Goal: Task Accomplishment & Management: Use online tool/utility

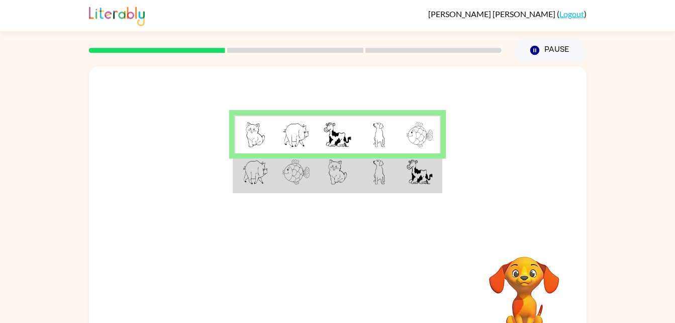
click at [344, 174] on img at bounding box center [337, 171] width 19 height 25
click at [345, 180] on img at bounding box center [337, 171] width 19 height 25
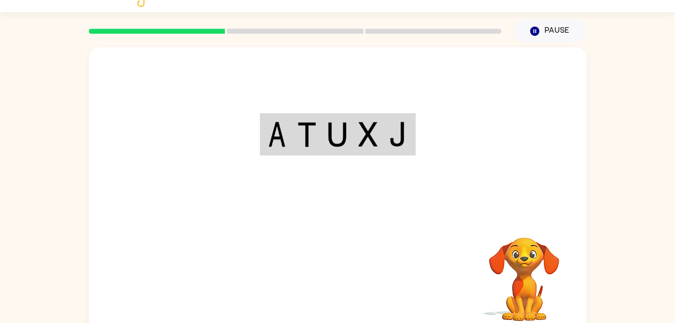
scroll to position [31, 0]
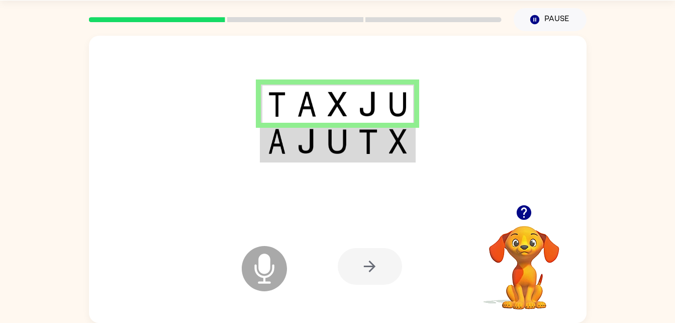
click at [265, 269] on icon "Microphone The Microphone is here when it is your turn to talk" at bounding box center [314, 280] width 151 height 75
click at [315, 139] on img at bounding box center [306, 141] width 19 height 25
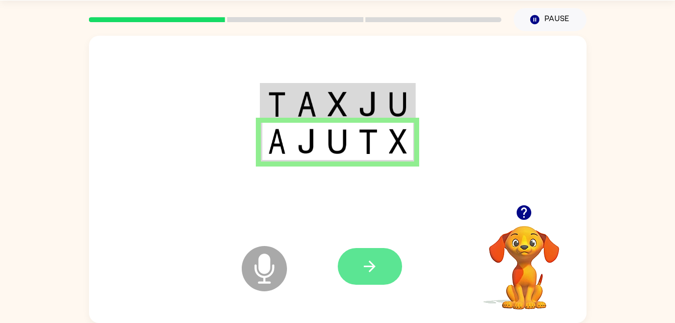
click at [382, 266] on button "button" at bounding box center [370, 266] width 64 height 37
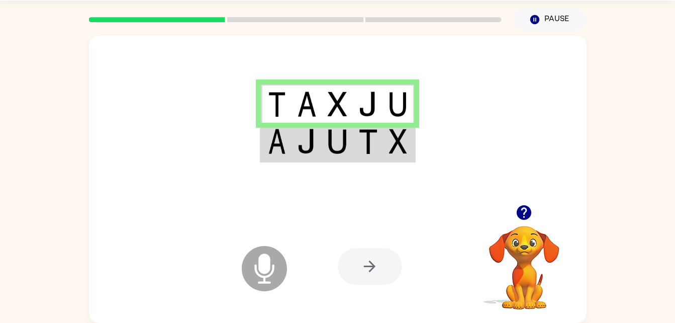
click at [345, 148] on img at bounding box center [337, 141] width 19 height 25
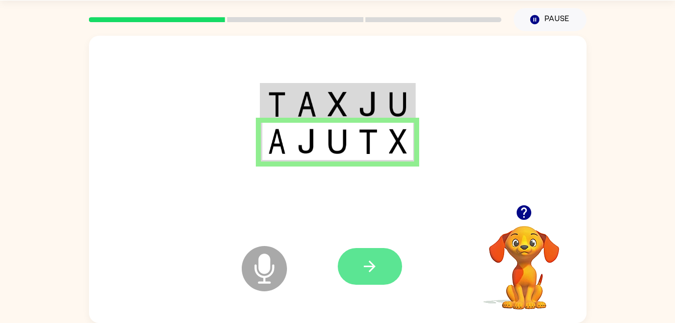
click at [379, 268] on button "button" at bounding box center [370, 266] width 64 height 37
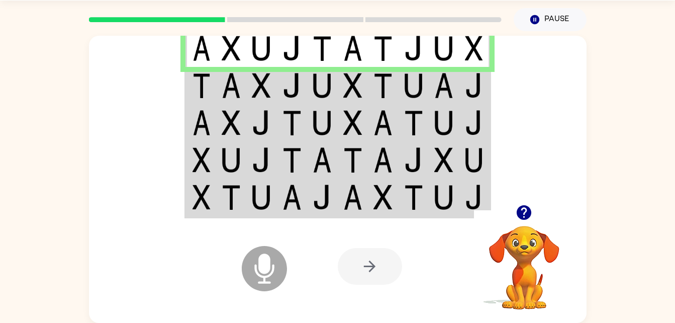
click at [275, 268] on icon at bounding box center [264, 268] width 45 height 45
click at [347, 78] on img at bounding box center [352, 85] width 19 height 25
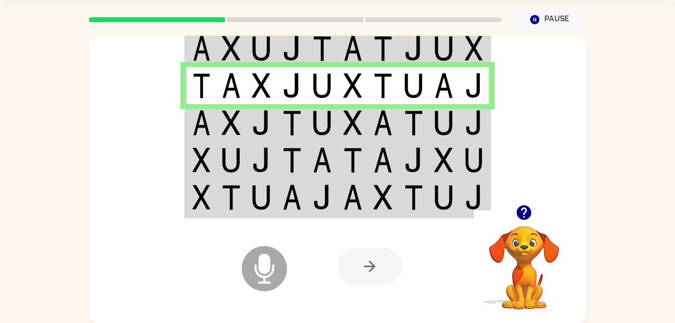
click at [363, 123] on td at bounding box center [353, 122] width 31 height 37
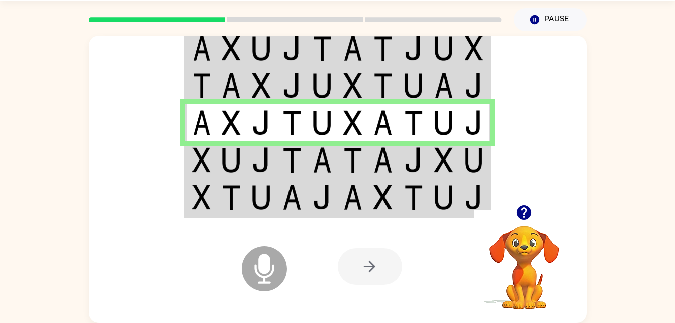
click at [387, 164] on img at bounding box center [382, 159] width 19 height 25
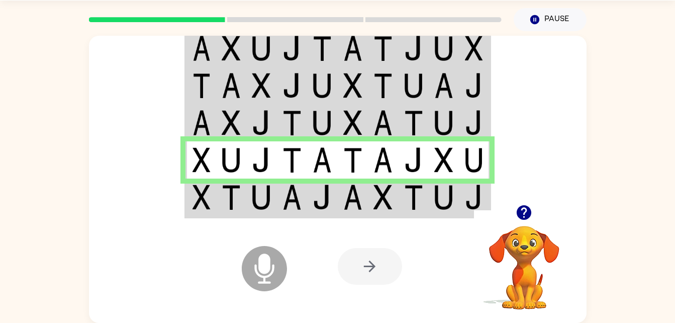
click at [367, 216] on div at bounding box center [412, 266] width 148 height 113
click at [388, 201] on img at bounding box center [382, 196] width 19 height 25
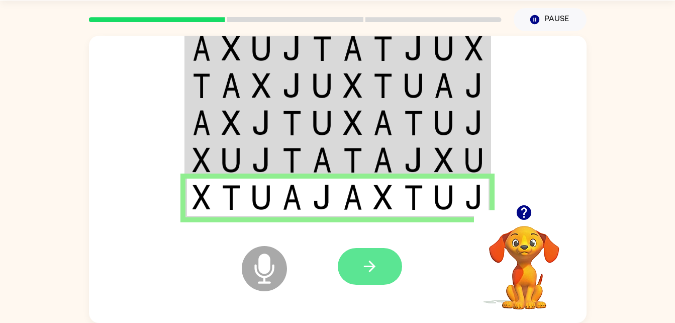
click at [378, 271] on button "button" at bounding box center [370, 266] width 64 height 37
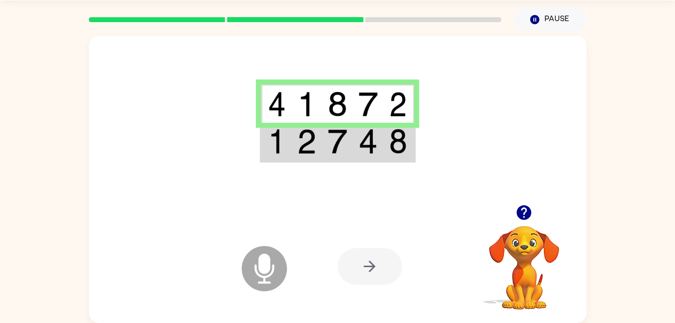
click at [341, 136] on img at bounding box center [337, 141] width 19 height 25
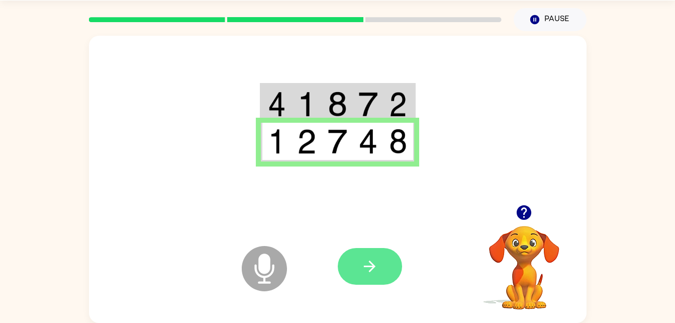
click at [358, 270] on button "button" at bounding box center [370, 266] width 64 height 37
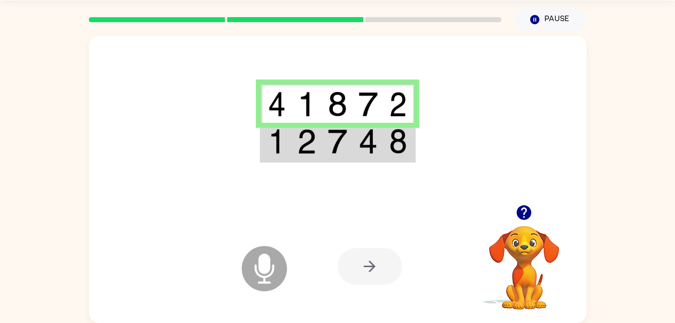
click at [263, 263] on icon "Microphone The Microphone is here when it is your turn to talk" at bounding box center [314, 280] width 151 height 75
click at [345, 160] on td at bounding box center [337, 142] width 31 height 39
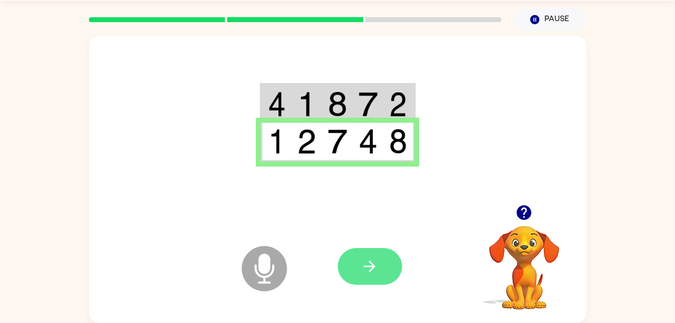
click at [380, 270] on button "button" at bounding box center [370, 266] width 64 height 37
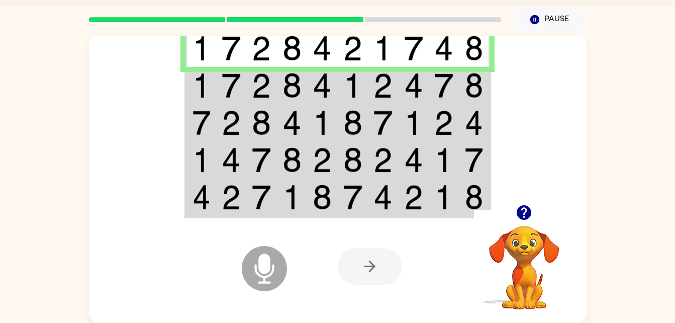
click at [272, 255] on icon at bounding box center [264, 268] width 45 height 45
click at [378, 83] on img at bounding box center [382, 85] width 19 height 25
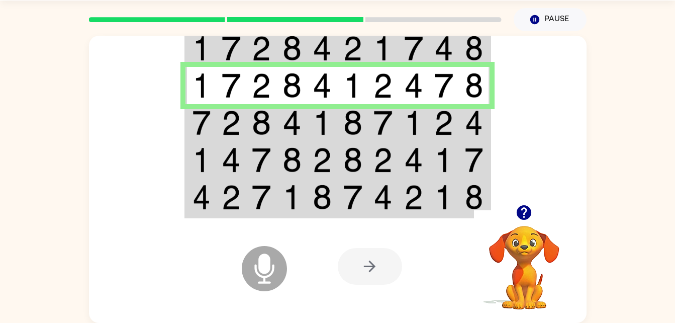
click at [378, 123] on img at bounding box center [382, 122] width 19 height 25
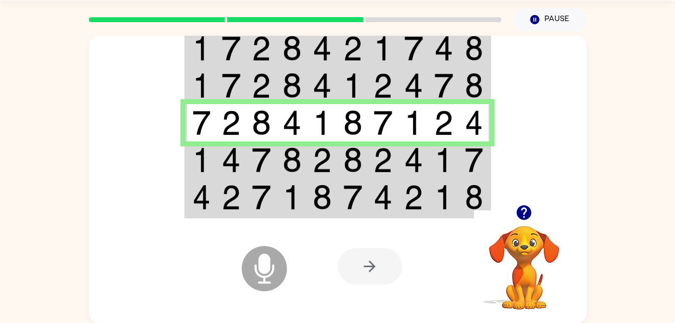
click at [398, 159] on td at bounding box center [413, 159] width 31 height 37
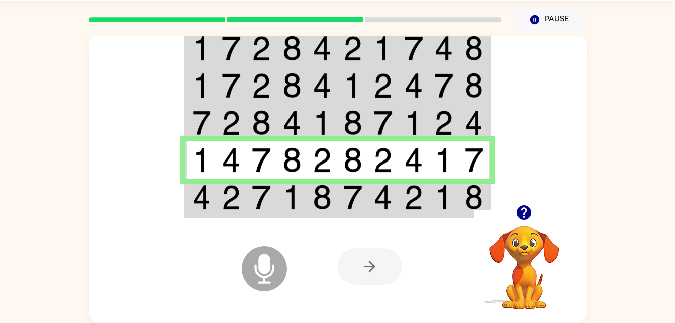
click at [363, 199] on td at bounding box center [353, 197] width 31 height 39
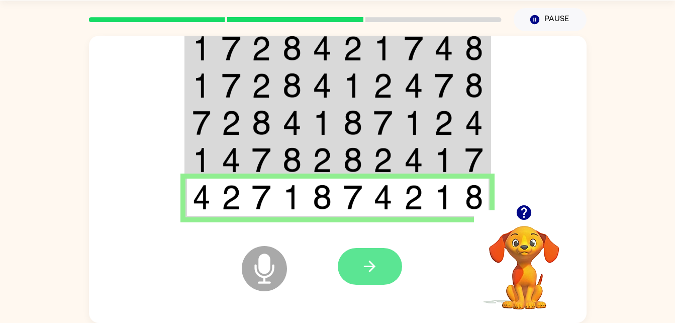
click at [371, 249] on button "button" at bounding box center [370, 266] width 64 height 37
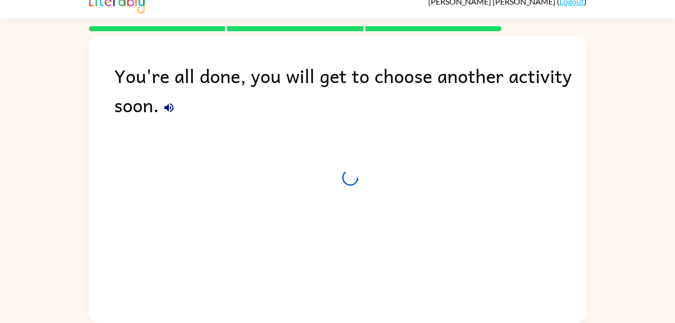
scroll to position [13, 0]
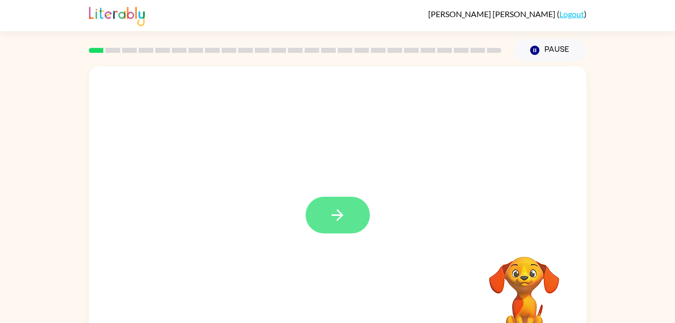
click at [348, 208] on button "button" at bounding box center [338, 214] width 64 height 37
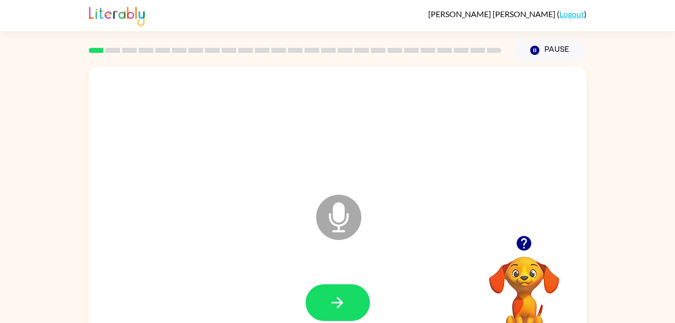
click at [343, 214] on icon "Microphone The Microphone is here when it is your turn to talk" at bounding box center [389, 229] width 151 height 75
click at [347, 296] on button "button" at bounding box center [338, 302] width 64 height 37
click at [340, 218] on icon "Microphone The Microphone is here when it is your turn to talk" at bounding box center [389, 229] width 151 height 75
click at [340, 217] on icon "Microphone The Microphone is here when it is your turn to talk" at bounding box center [389, 229] width 151 height 75
click at [336, 305] on icon "button" at bounding box center [338, 302] width 18 height 18
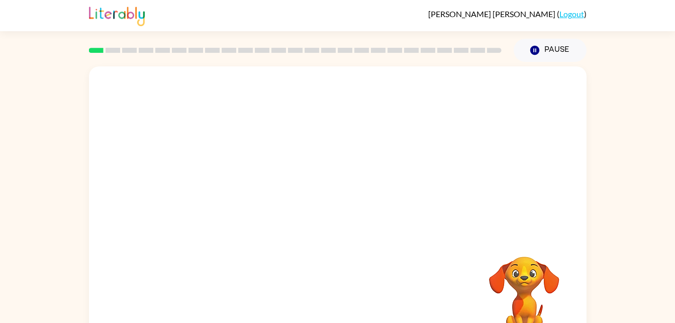
click at [366, 250] on div "Your browser must support playing .mp4 files to use Literably. Please try using…" at bounding box center [337, 209] width 497 height 287
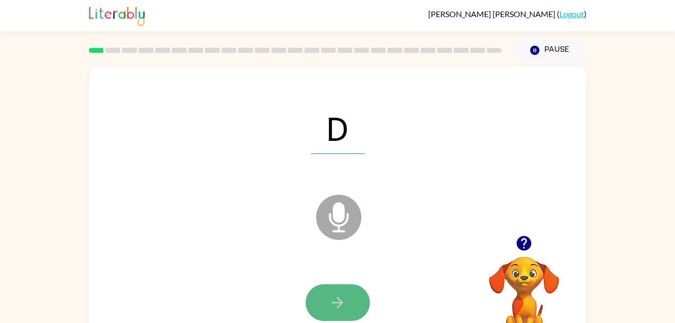
click at [345, 285] on button "button" at bounding box center [338, 302] width 64 height 37
click at [327, 297] on button "button" at bounding box center [338, 302] width 64 height 37
click at [354, 310] on button "button" at bounding box center [338, 302] width 64 height 37
click at [344, 303] on icon "button" at bounding box center [338, 302] width 18 height 18
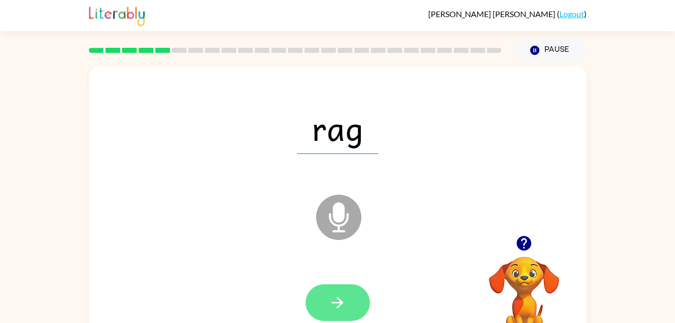
click at [336, 307] on icon "button" at bounding box center [338, 302] width 18 height 18
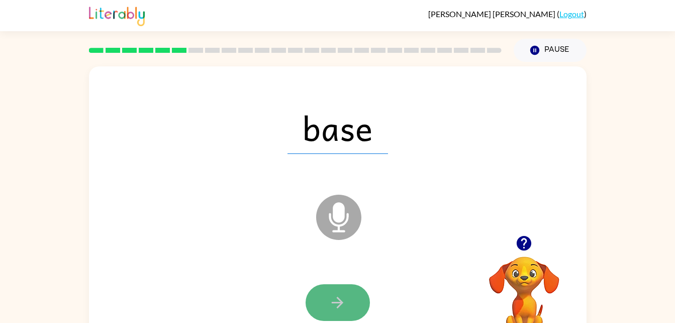
click at [336, 306] on icon "button" at bounding box center [338, 302] width 18 height 18
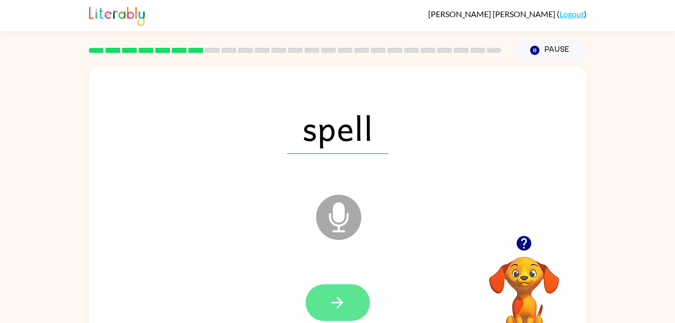
click at [339, 298] on icon "button" at bounding box center [338, 302] width 12 height 12
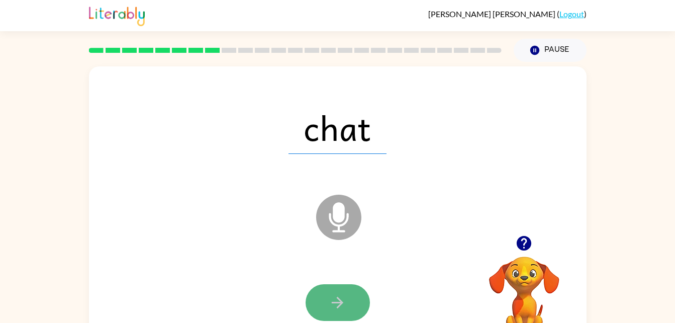
click at [331, 300] on icon "button" at bounding box center [338, 302] width 18 height 18
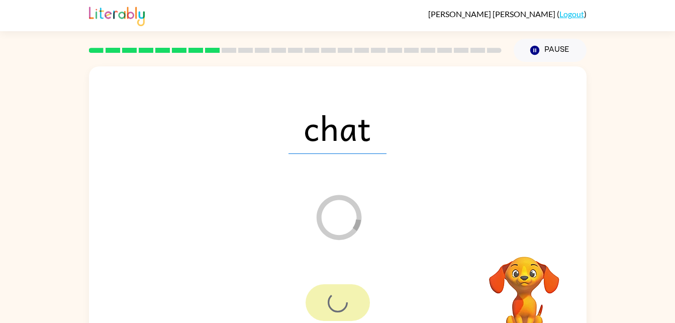
click at [331, 300] on div at bounding box center [338, 302] width 64 height 37
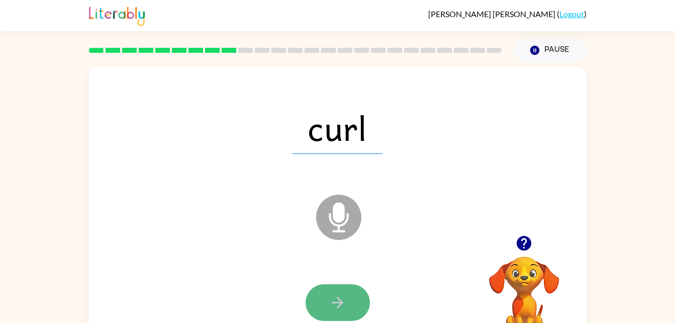
click at [331, 300] on icon "button" at bounding box center [338, 302] width 18 height 18
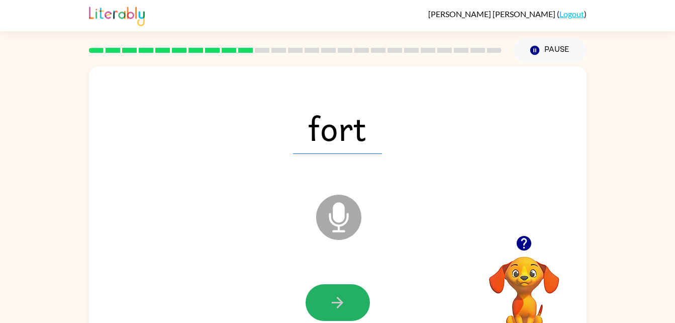
click at [331, 300] on icon "button" at bounding box center [338, 302] width 18 height 18
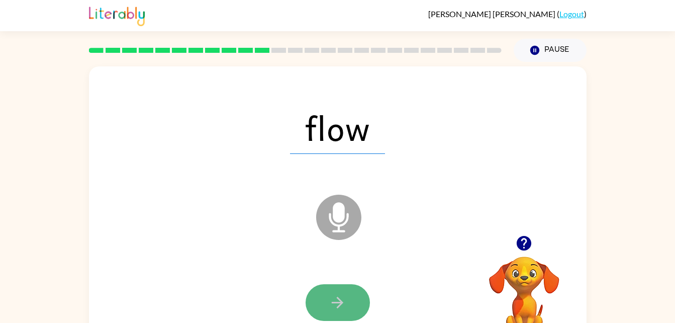
click at [335, 300] on icon "button" at bounding box center [338, 302] width 18 height 18
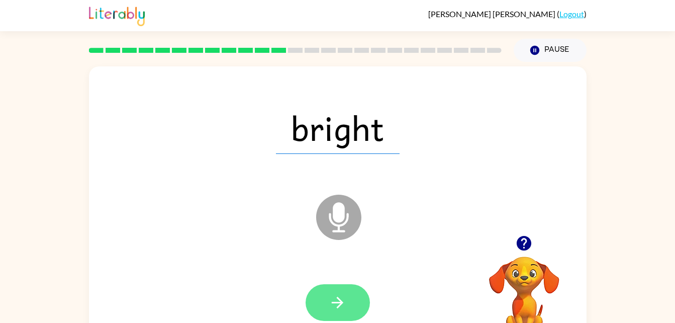
click at [332, 295] on icon "button" at bounding box center [338, 302] width 18 height 18
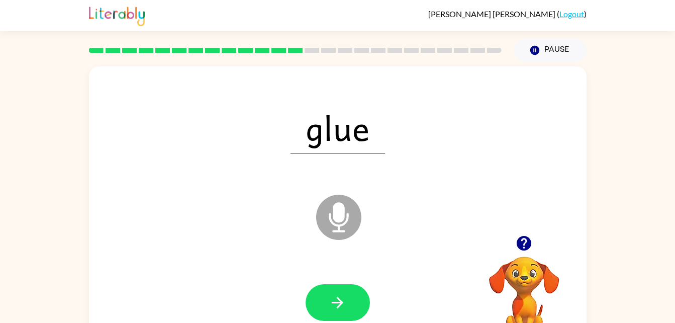
click at [332, 295] on icon "button" at bounding box center [338, 302] width 18 height 18
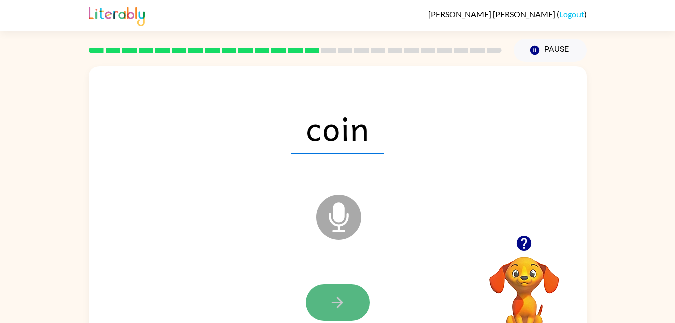
click at [342, 308] on icon "button" at bounding box center [338, 302] width 18 height 18
click at [348, 298] on button "button" at bounding box center [338, 302] width 64 height 37
click at [345, 303] on icon "button" at bounding box center [338, 302] width 18 height 18
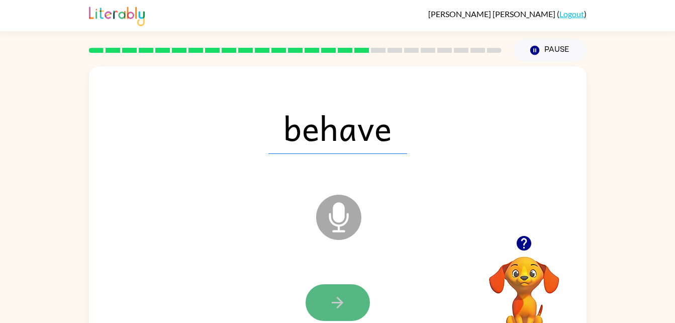
click at [340, 293] on icon "button" at bounding box center [338, 302] width 18 height 18
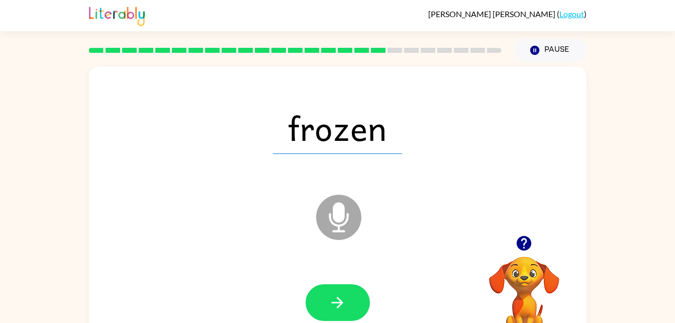
click at [509, 228] on div "frozen Microphone The Microphone is here when it is your turn to talk" at bounding box center [337, 209] width 497 height 287
click at [326, 296] on button "button" at bounding box center [338, 302] width 64 height 37
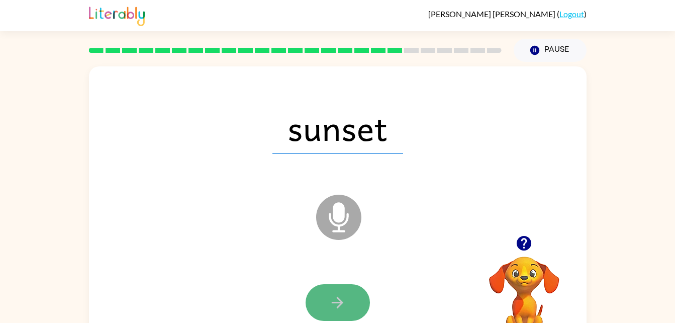
click at [329, 299] on icon "button" at bounding box center [338, 302] width 18 height 18
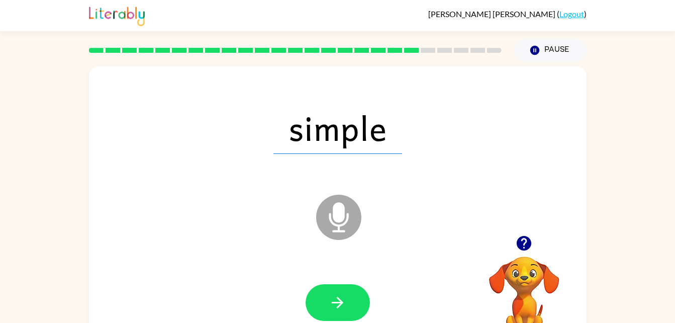
click at [329, 299] on icon "button" at bounding box center [338, 302] width 18 height 18
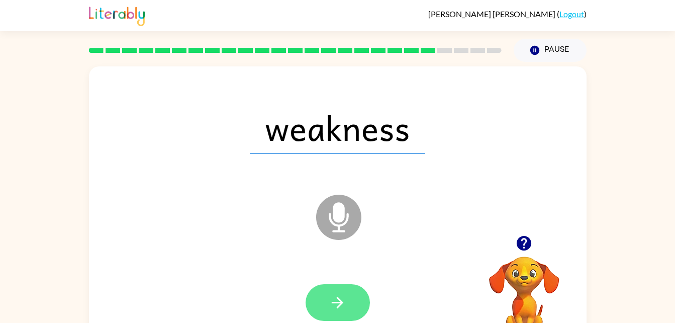
click at [329, 301] on icon "button" at bounding box center [338, 302] width 18 height 18
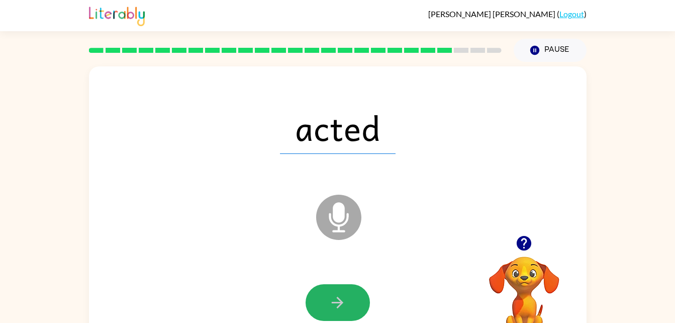
click at [328, 301] on button "button" at bounding box center [338, 302] width 64 height 37
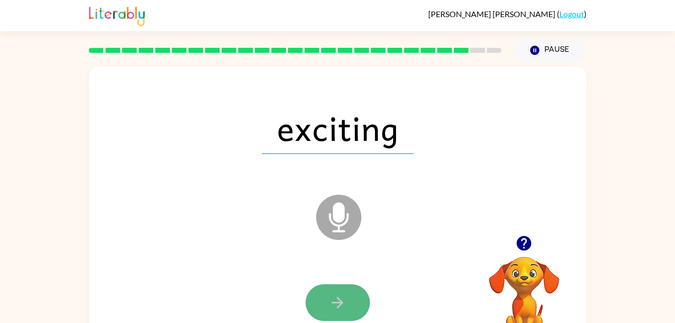
click at [341, 300] on icon "button" at bounding box center [338, 302] width 12 height 12
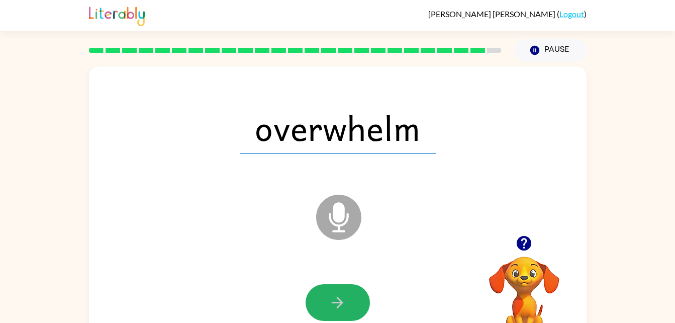
click at [341, 300] on icon "button" at bounding box center [338, 302] width 12 height 12
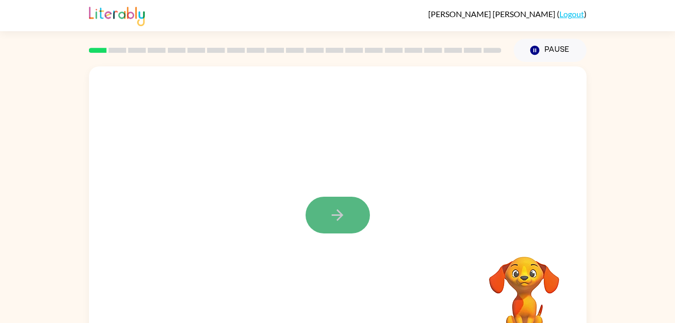
click at [343, 205] on button "button" at bounding box center [338, 214] width 64 height 37
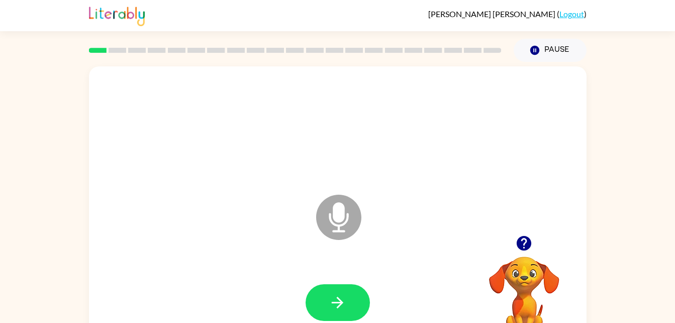
scroll to position [31, 0]
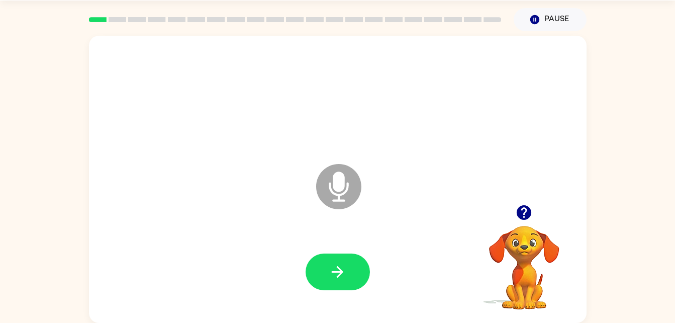
click at [319, 252] on div at bounding box center [337, 272] width 477 height 82
click at [334, 261] on button "button" at bounding box center [338, 271] width 64 height 37
drag, startPoint x: 332, startPoint y: 252, endPoint x: 338, endPoint y: 265, distance: 14.4
click at [338, 265] on div at bounding box center [337, 272] width 477 height 82
click at [338, 270] on icon "button" at bounding box center [338, 272] width 18 height 18
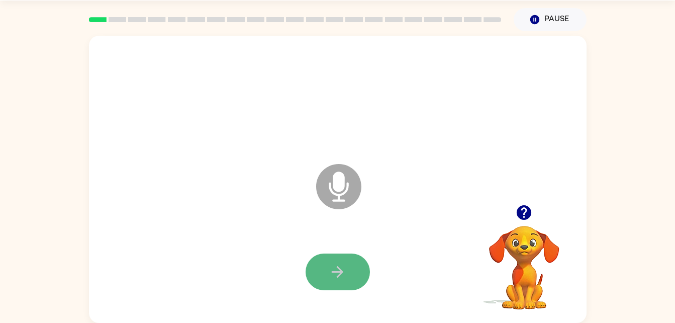
click at [345, 263] on icon "button" at bounding box center [338, 272] width 18 height 18
click at [346, 268] on icon "button" at bounding box center [338, 272] width 18 height 18
click at [345, 266] on icon "button" at bounding box center [338, 272] width 18 height 18
click at [344, 270] on icon "button" at bounding box center [338, 272] width 18 height 18
click at [340, 278] on icon "button" at bounding box center [338, 272] width 18 height 18
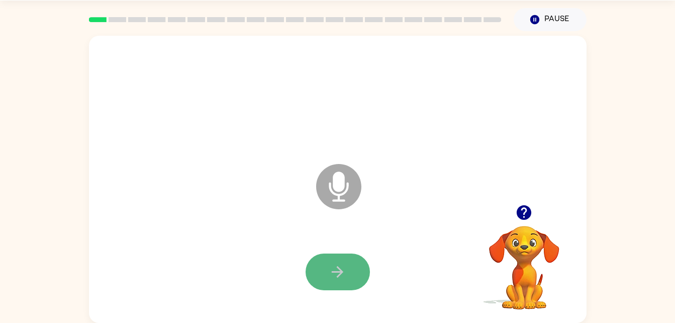
click at [341, 274] on icon "button" at bounding box center [338, 272] width 18 height 18
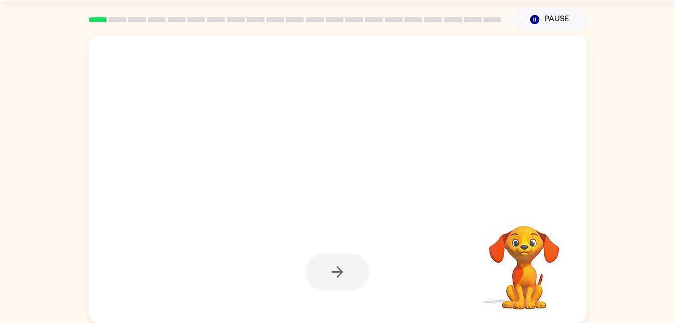
click at [344, 271] on div at bounding box center [338, 271] width 64 height 37
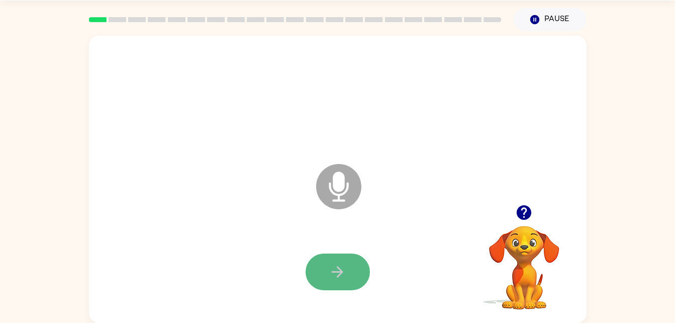
click at [345, 260] on button "button" at bounding box center [338, 271] width 64 height 37
click at [332, 270] on icon "button" at bounding box center [338, 272] width 18 height 18
click at [332, 273] on icon "button" at bounding box center [338, 272] width 18 height 18
click at [340, 289] on button "button" at bounding box center [338, 271] width 64 height 37
click at [342, 283] on button "button" at bounding box center [338, 271] width 64 height 37
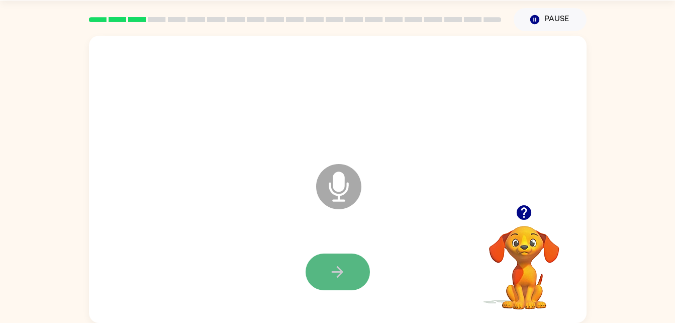
click at [355, 276] on button "button" at bounding box center [338, 271] width 64 height 37
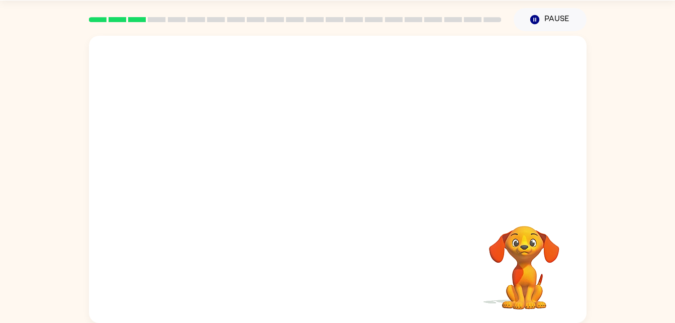
click at [367, 290] on div at bounding box center [337, 272] width 477 height 82
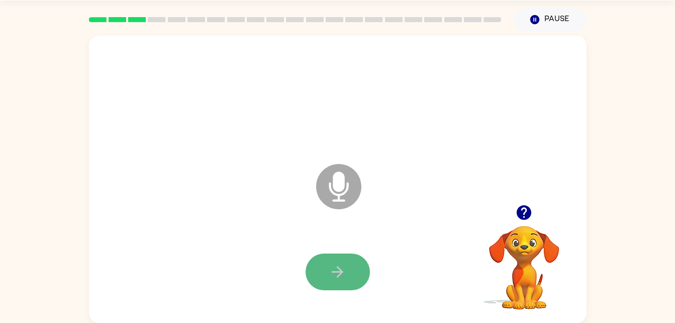
click at [349, 268] on button "button" at bounding box center [338, 271] width 64 height 37
click at [351, 268] on button "button" at bounding box center [338, 271] width 64 height 37
click at [345, 265] on icon "button" at bounding box center [338, 272] width 18 height 18
click at [347, 263] on button "button" at bounding box center [338, 271] width 64 height 37
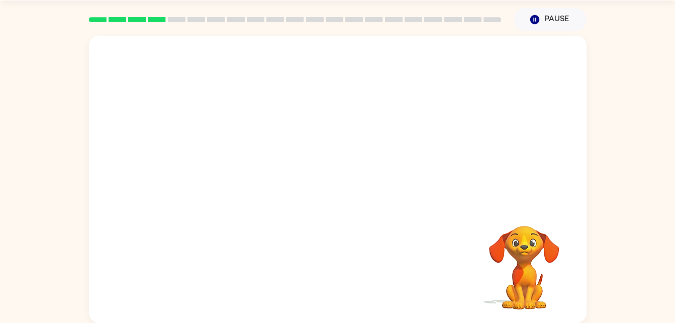
click at [347, 269] on div at bounding box center [337, 272] width 477 height 82
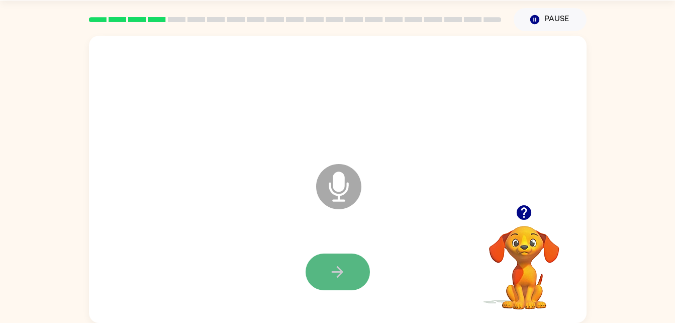
click at [347, 272] on button "button" at bounding box center [338, 271] width 64 height 37
click at [344, 276] on icon "button" at bounding box center [338, 272] width 18 height 18
click at [344, 277] on icon "button" at bounding box center [338, 272] width 18 height 18
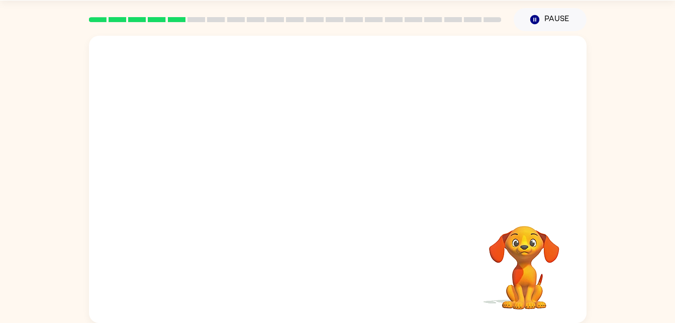
click at [344, 277] on div "Your browser must support playing .mp4 files to use Literably. Please try using…" at bounding box center [337, 179] width 497 height 287
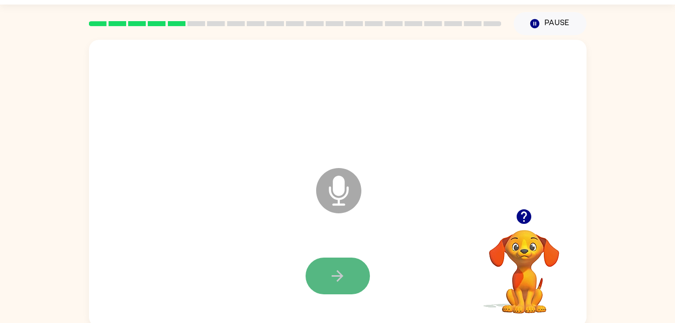
click at [332, 273] on icon "button" at bounding box center [338, 276] width 18 height 18
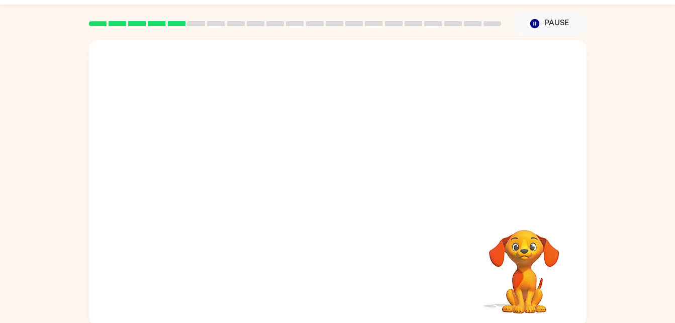
click at [364, 251] on div at bounding box center [337, 276] width 477 height 82
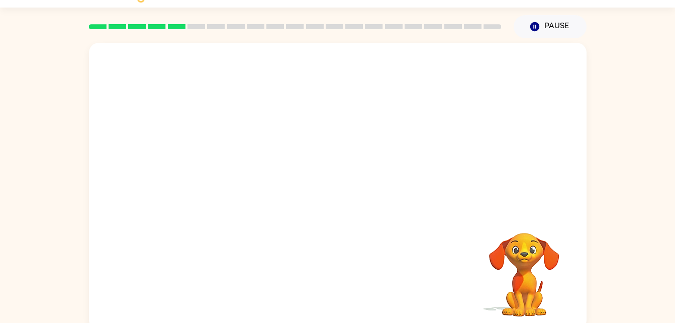
scroll to position [23, 0]
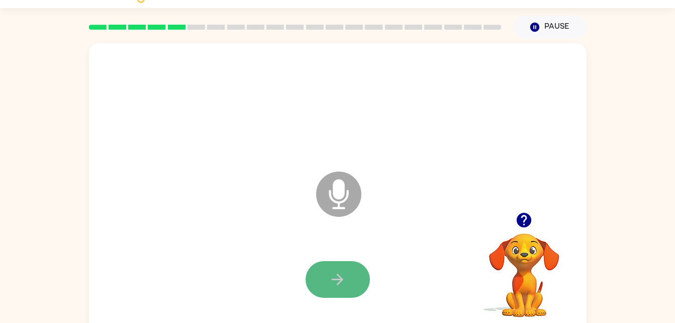
click at [323, 279] on button "button" at bounding box center [338, 279] width 64 height 37
click at [325, 273] on button "button" at bounding box center [338, 279] width 64 height 37
click at [345, 270] on icon "button" at bounding box center [338, 279] width 18 height 18
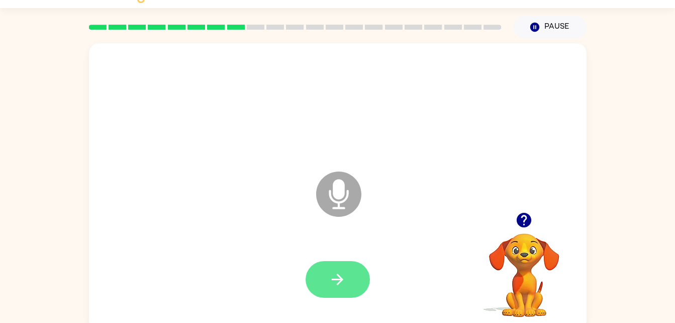
click at [336, 276] on icon "button" at bounding box center [338, 279] width 18 height 18
click at [331, 266] on button "button" at bounding box center [338, 279] width 64 height 37
click at [331, 262] on button "button" at bounding box center [338, 279] width 64 height 37
click at [349, 278] on button "button" at bounding box center [338, 279] width 64 height 37
click at [351, 275] on button "button" at bounding box center [338, 279] width 64 height 37
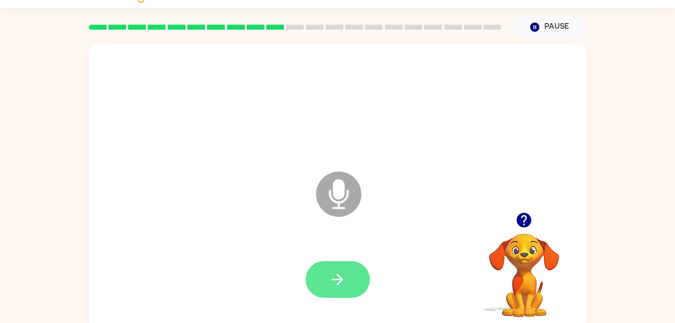
click at [348, 274] on button "button" at bounding box center [338, 279] width 64 height 37
click at [345, 294] on button "button" at bounding box center [338, 279] width 64 height 37
click at [281, 285] on div at bounding box center [337, 279] width 477 height 82
click at [332, 284] on icon "button" at bounding box center [338, 279] width 18 height 18
click at [327, 269] on button "button" at bounding box center [338, 279] width 64 height 37
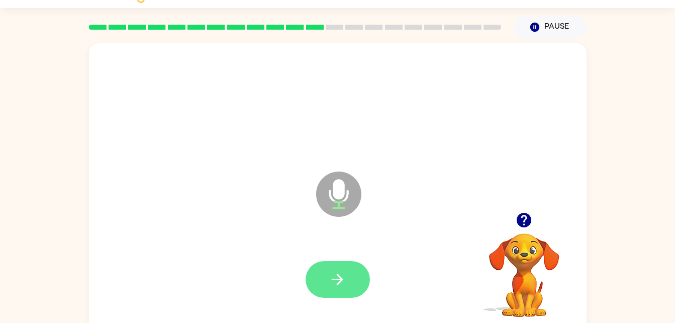
click at [349, 278] on button "button" at bounding box center [338, 279] width 64 height 37
click at [330, 273] on icon "button" at bounding box center [338, 279] width 18 height 18
click at [344, 276] on icon "button" at bounding box center [338, 279] width 18 height 18
click at [336, 271] on icon "button" at bounding box center [338, 279] width 18 height 18
click at [354, 273] on button "button" at bounding box center [338, 279] width 64 height 37
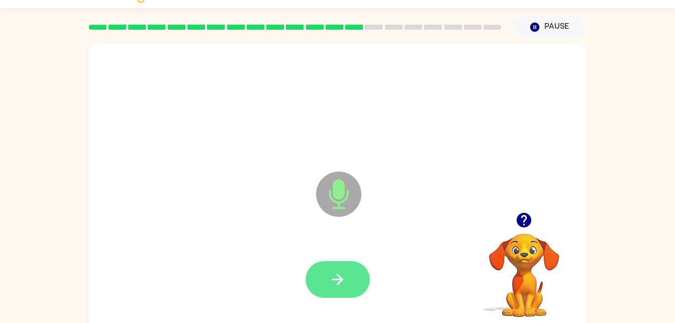
click at [344, 281] on icon "button" at bounding box center [338, 279] width 18 height 18
click at [349, 289] on button "button" at bounding box center [338, 279] width 64 height 37
click at [325, 261] on button "button" at bounding box center [338, 279] width 64 height 37
click at [341, 276] on icon "button" at bounding box center [338, 279] width 18 height 18
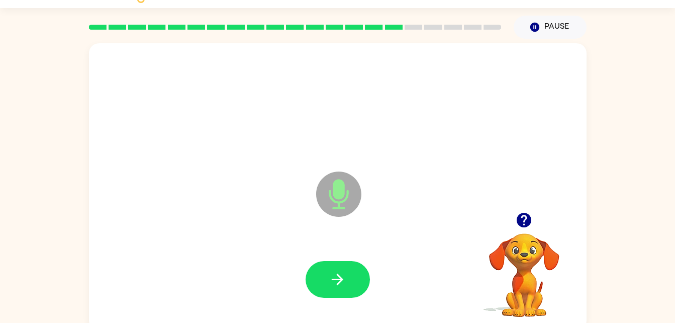
click at [366, 295] on div at bounding box center [338, 279] width 64 height 37
click at [347, 267] on button "button" at bounding box center [338, 279] width 64 height 37
click at [525, 220] on icon "button" at bounding box center [524, 220] width 18 height 18
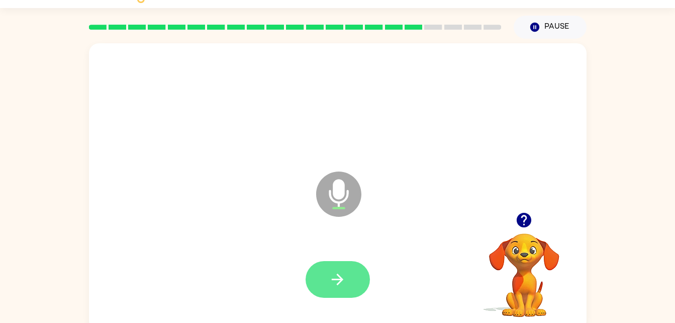
click at [343, 286] on icon "button" at bounding box center [338, 279] width 18 height 18
click at [329, 288] on button "button" at bounding box center [338, 279] width 64 height 37
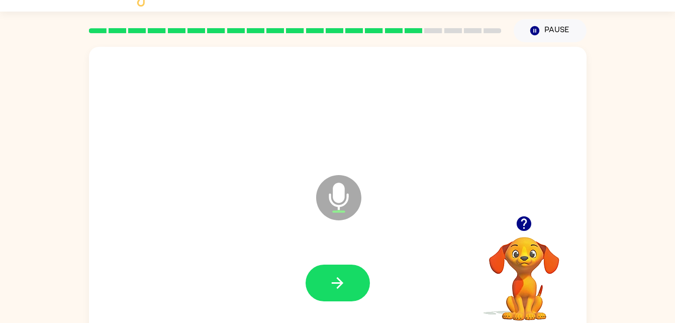
scroll to position [0, 0]
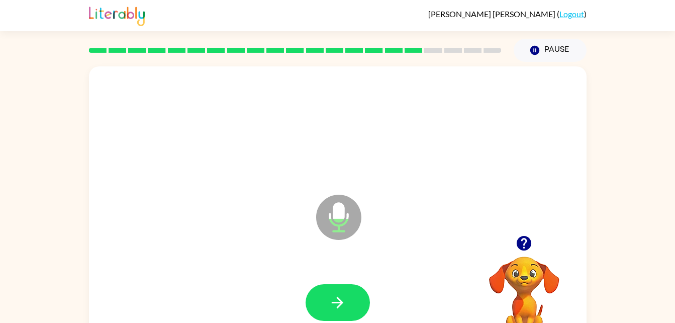
click at [522, 241] on icon "button" at bounding box center [524, 243] width 18 height 18
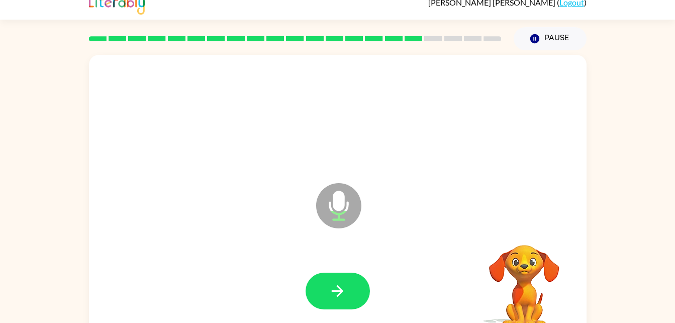
scroll to position [31, 0]
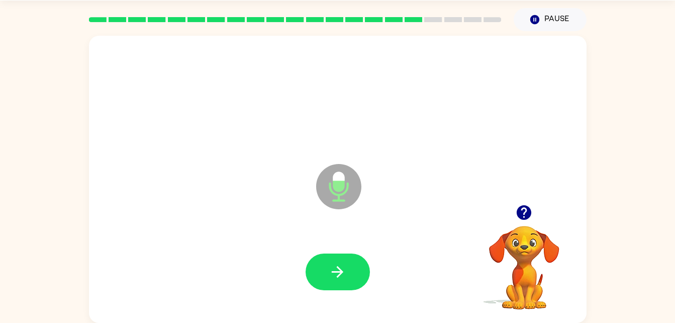
click at [526, 208] on icon "button" at bounding box center [524, 212] width 15 height 15
click at [346, 262] on button "button" at bounding box center [338, 271] width 64 height 37
click at [351, 274] on button "button" at bounding box center [338, 271] width 64 height 37
click at [341, 273] on icon "button" at bounding box center [338, 272] width 12 height 12
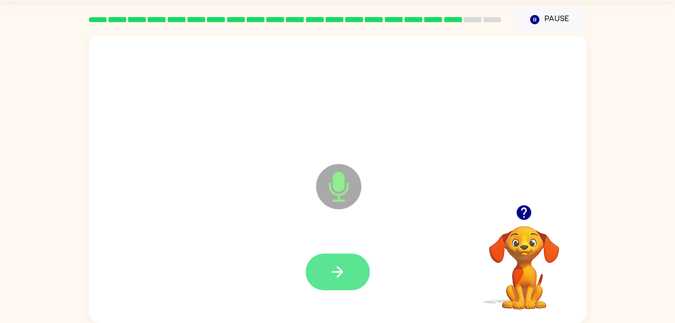
click at [353, 271] on button "button" at bounding box center [338, 271] width 64 height 37
click at [352, 279] on button "button" at bounding box center [338, 271] width 64 height 37
click at [342, 263] on icon "button" at bounding box center [338, 272] width 18 height 18
click at [348, 271] on button "button" at bounding box center [338, 271] width 64 height 37
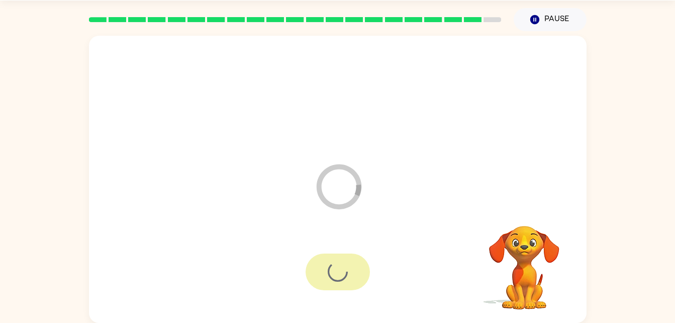
scroll to position [13, 0]
